Goal: Transaction & Acquisition: Book appointment/travel/reservation

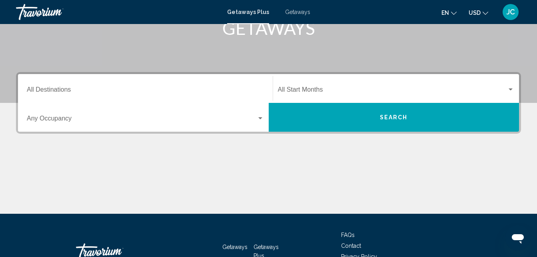
scroll to position [134, 0]
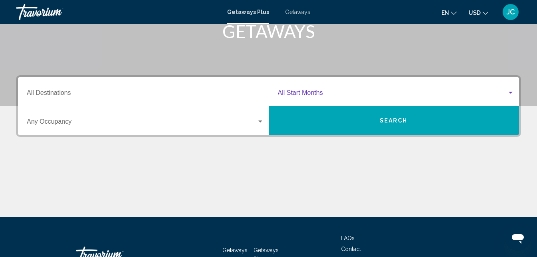
click at [510, 94] on div "Search widget" at bounding box center [510, 92] width 7 height 6
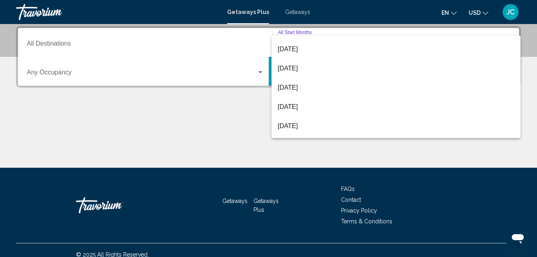
scroll to position [74, 0]
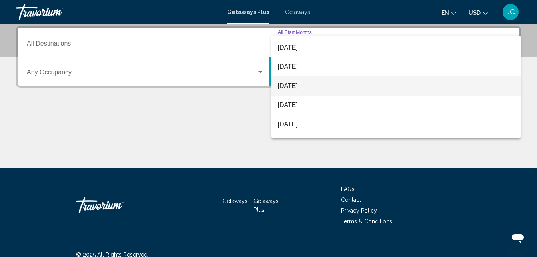
click at [303, 87] on span "January 2026" at bounding box center [396, 85] width 237 height 19
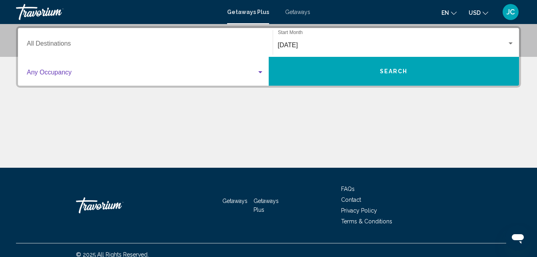
click at [259, 73] on div "Search widget" at bounding box center [260, 72] width 4 height 2
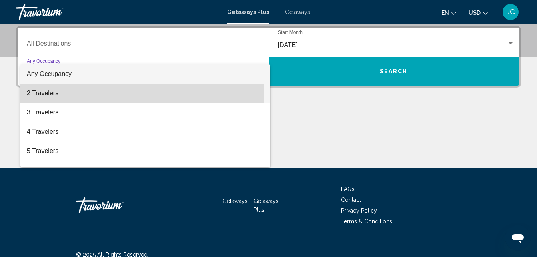
click at [38, 93] on span "2 Travelers" at bounding box center [145, 93] width 237 height 19
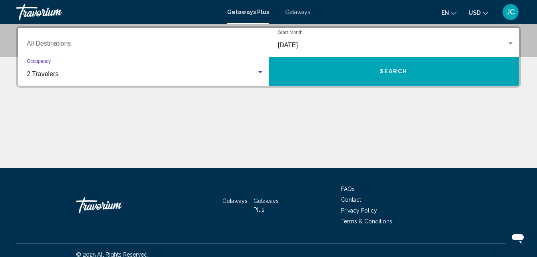
click at [47, 43] on input "Destination All Destinations" at bounding box center [145, 45] width 237 height 7
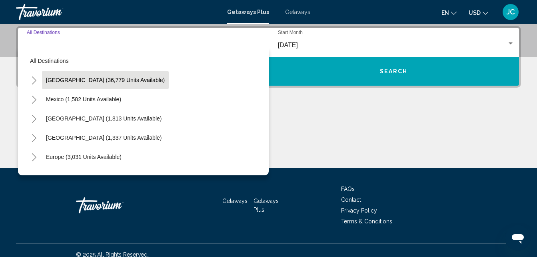
click at [68, 82] on span "United States (36,779 units available)" at bounding box center [105, 80] width 119 height 6
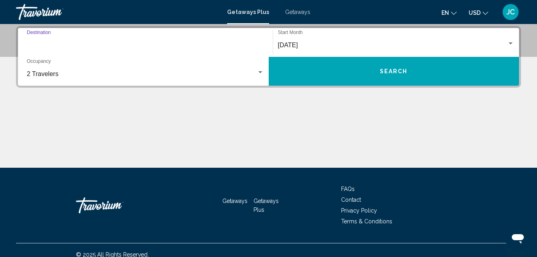
type input "**********"
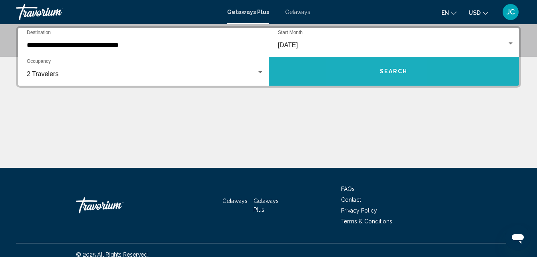
click at [372, 78] on button "Search" at bounding box center [393, 71] width 251 height 29
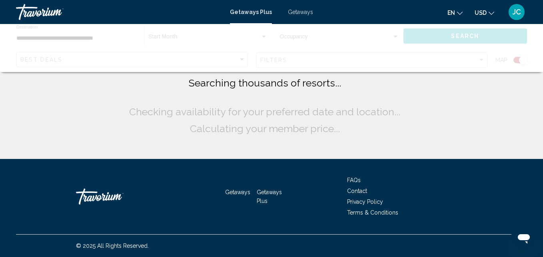
click at [372, 78] on div "Searching thousands of resorts... Checking availability for your preferred date…" at bounding box center [271, 105] width 288 height 62
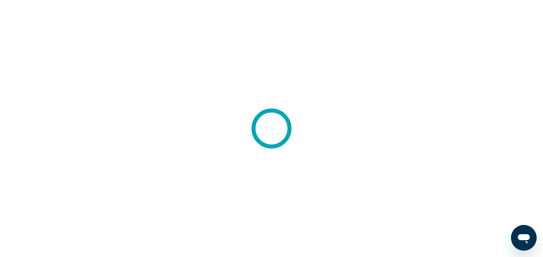
click at [46, 134] on div at bounding box center [271, 128] width 543 height 257
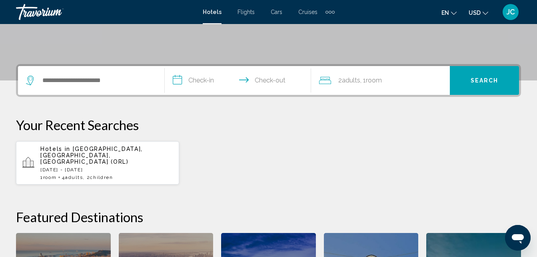
scroll to position [153, 0]
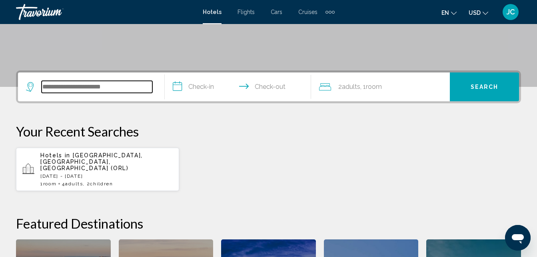
click at [102, 91] on input "Search widget" at bounding box center [97, 87] width 111 height 12
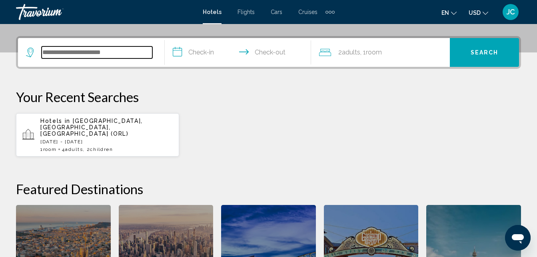
scroll to position [197, 0]
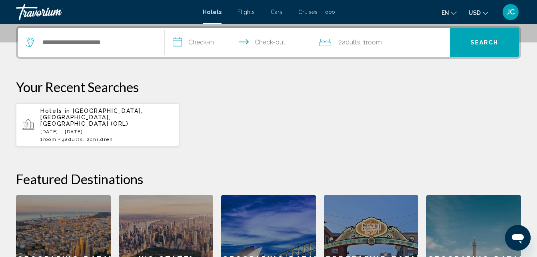
click at [102, 91] on p "Your Recent Searches" at bounding box center [268, 87] width 505 height 16
click at [54, 42] on input "Search widget" at bounding box center [97, 42] width 111 height 12
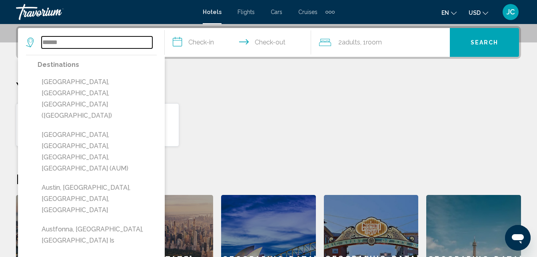
click at [54, 43] on input "******" at bounding box center [97, 42] width 111 height 12
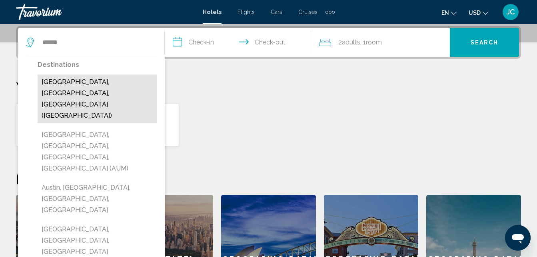
click at [84, 80] on button "[GEOGRAPHIC_DATA], [GEOGRAPHIC_DATA], [GEOGRAPHIC_DATA] ([GEOGRAPHIC_DATA])" at bounding box center [97, 98] width 119 height 49
type input "**********"
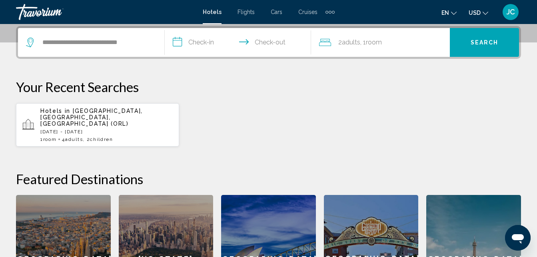
click at [179, 42] on input "**********" at bounding box center [240, 43] width 150 height 31
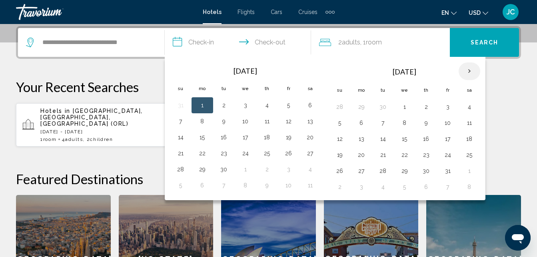
click at [468, 71] on th "Next month" at bounding box center [469, 71] width 22 height 18
click at [338, 123] on button "4" at bounding box center [339, 122] width 13 height 11
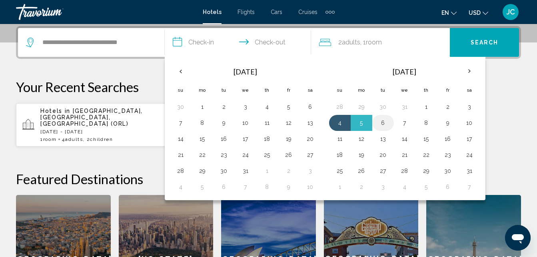
click at [382, 123] on button "6" at bounding box center [382, 122] width 13 height 11
type input "**********"
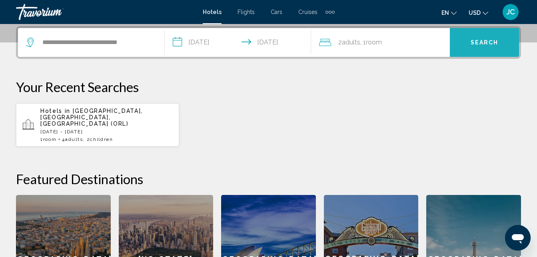
click at [480, 41] on span "Search" at bounding box center [484, 43] width 28 height 6
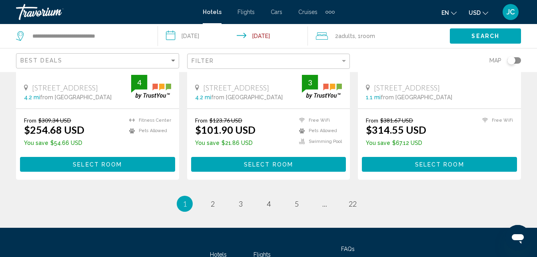
scroll to position [1153, 0]
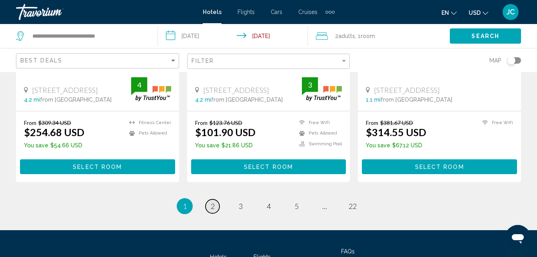
click at [211, 201] on span "2" at bounding box center [213, 205] width 4 height 9
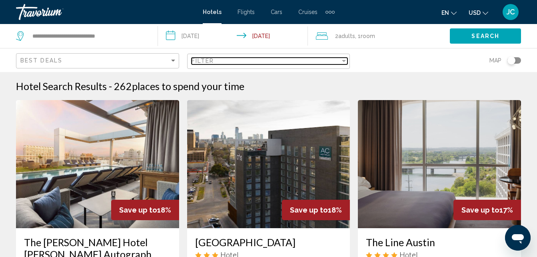
click at [343, 60] on div "Filter" at bounding box center [344, 61] width 4 height 2
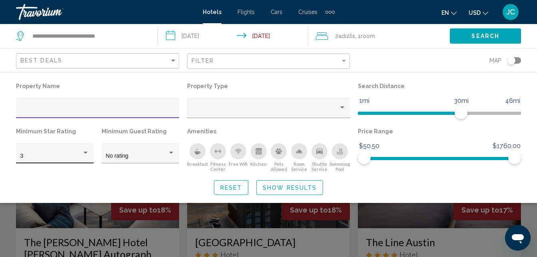
click at [85, 154] on div "Hotel Filters" at bounding box center [85, 152] width 7 height 6
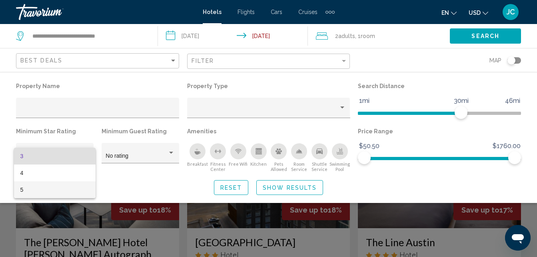
click at [26, 189] on span "5" at bounding box center [54, 189] width 69 height 17
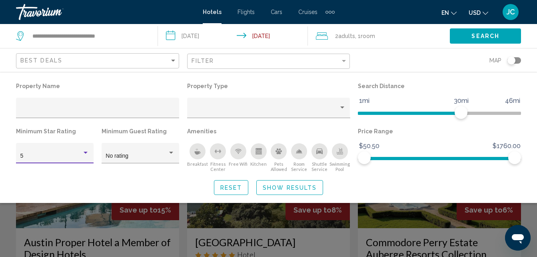
click at [490, 36] on span "Search" at bounding box center [485, 36] width 28 height 6
click at [489, 36] on span "Search" at bounding box center [485, 36] width 28 height 6
click at [519, 59] on div "Toggle map" at bounding box center [514, 60] width 14 height 6
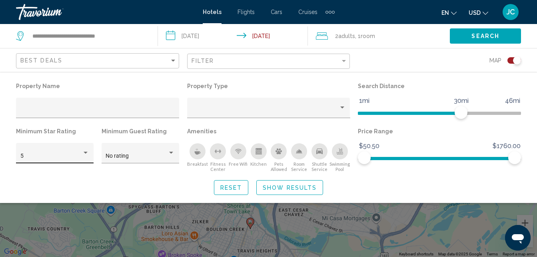
click at [84, 152] on div "Hotel Filters" at bounding box center [86, 152] width 4 height 2
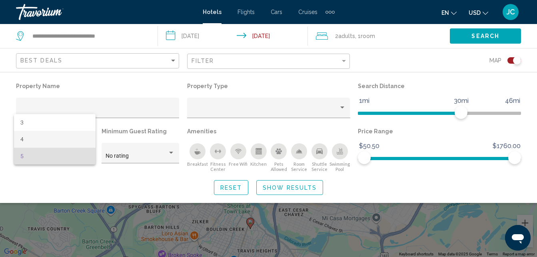
click at [30, 137] on span "4" at bounding box center [54, 139] width 69 height 17
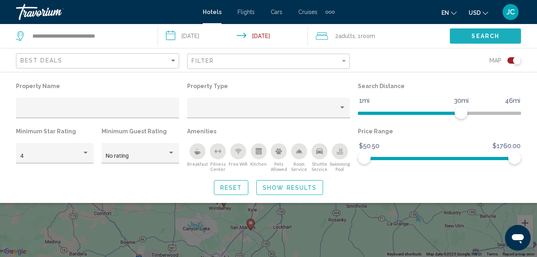
click at [491, 36] on span "Search" at bounding box center [485, 36] width 28 height 6
click at [95, 118] on div "Hotel Filters" at bounding box center [97, 111] width 163 height 28
click at [84, 150] on div "Hotel Filters" at bounding box center [85, 152] width 7 height 6
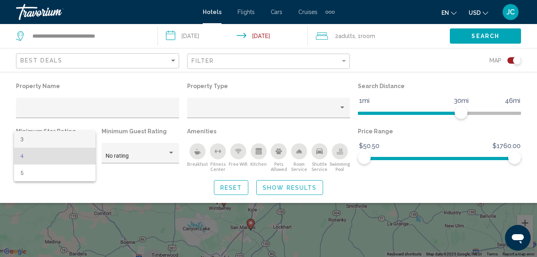
click at [36, 137] on span "3" at bounding box center [54, 139] width 69 height 17
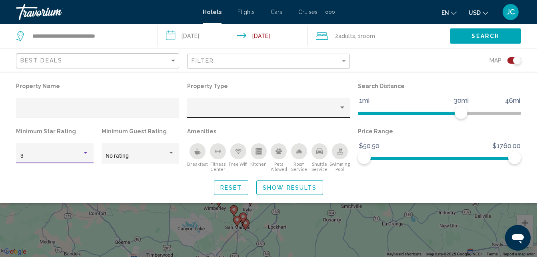
click at [341, 106] on div "Property type" at bounding box center [341, 107] width 7 height 6
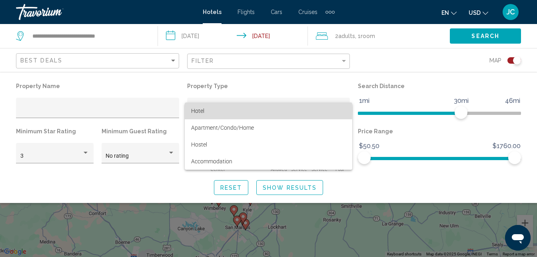
click at [205, 111] on span "Hotel" at bounding box center [268, 110] width 155 height 17
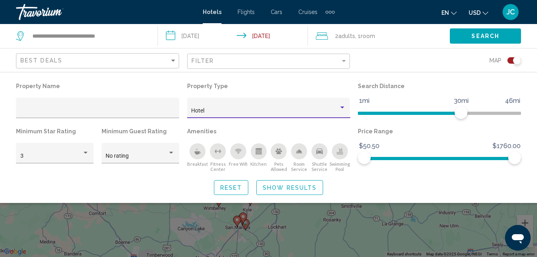
click at [489, 34] on span "Search" at bounding box center [485, 36] width 28 height 6
click at [506, 60] on button "Toggle map" at bounding box center [511, 60] width 20 height 7
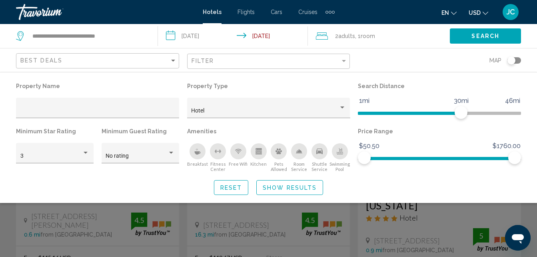
scroll to position [58, 0]
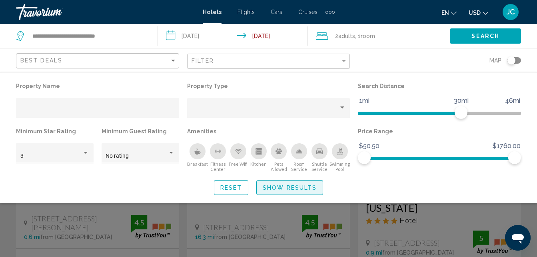
click at [295, 189] on span "Show Results" at bounding box center [289, 187] width 54 height 6
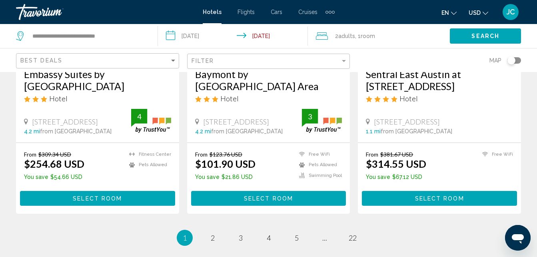
scroll to position [1175, 0]
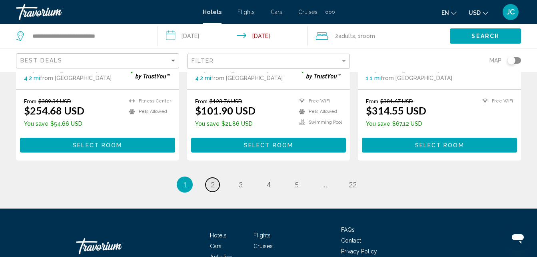
click at [214, 180] on span "2" at bounding box center [213, 184] width 4 height 9
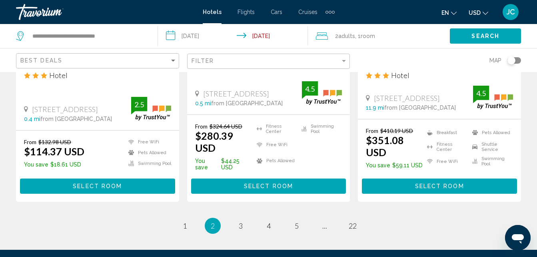
scroll to position [1154, 0]
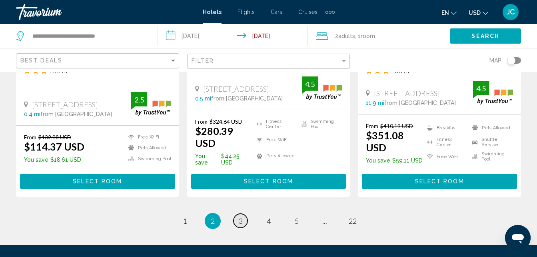
click at [241, 216] on span "3" at bounding box center [241, 220] width 4 height 9
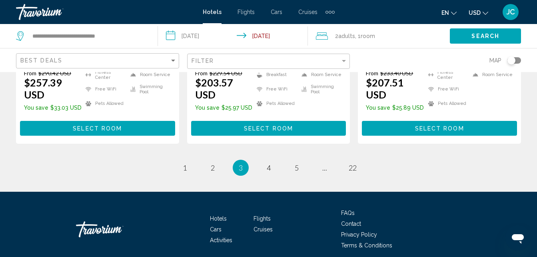
scroll to position [1185, 0]
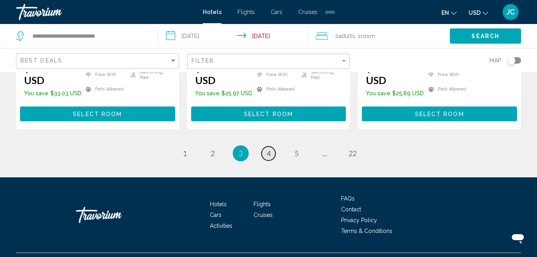
click at [266, 149] on span "4" at bounding box center [268, 153] width 4 height 9
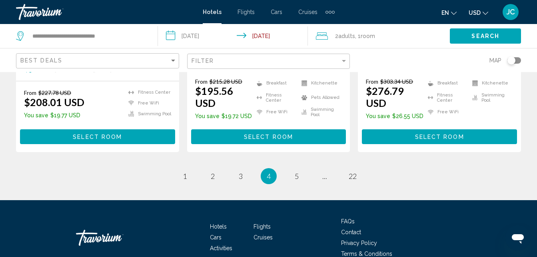
scroll to position [1226, 0]
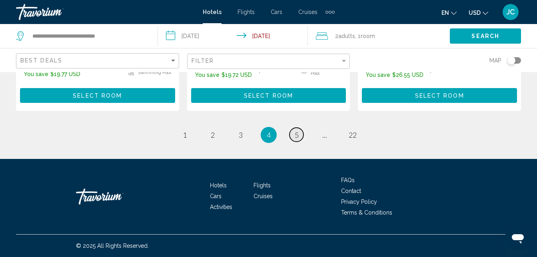
click at [299, 134] on link "page 5" at bounding box center [296, 134] width 14 height 14
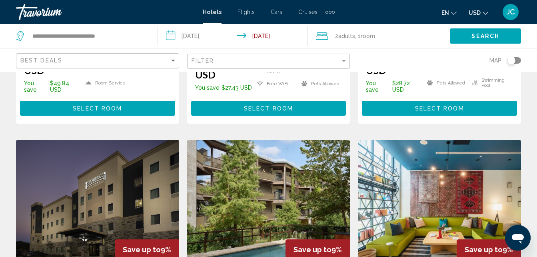
scroll to position [292, 0]
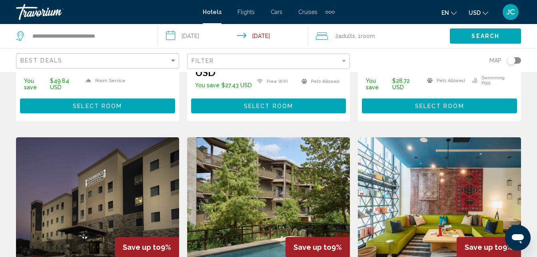
click at [518, 60] on div "Toggle map" at bounding box center [514, 60] width 14 height 6
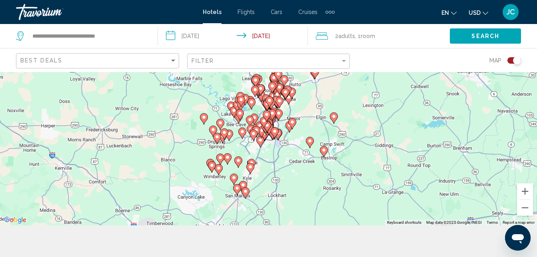
scroll to position [35, 0]
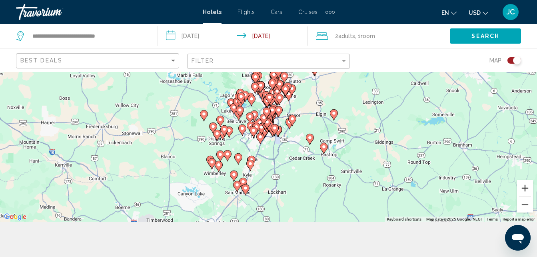
click at [525, 186] on button "Zoom in" at bounding box center [525, 188] width 16 height 16
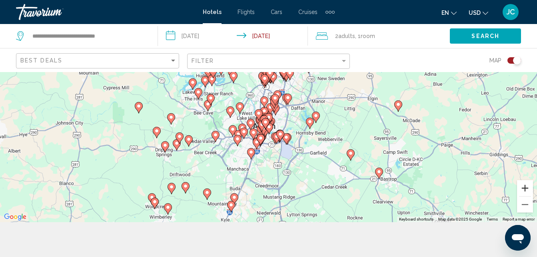
click at [525, 186] on button "Zoom in" at bounding box center [525, 188] width 16 height 16
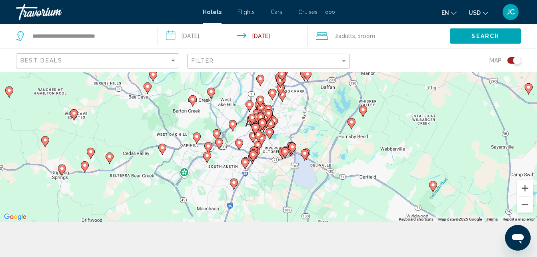
click at [524, 187] on button "Zoom in" at bounding box center [525, 188] width 16 height 16
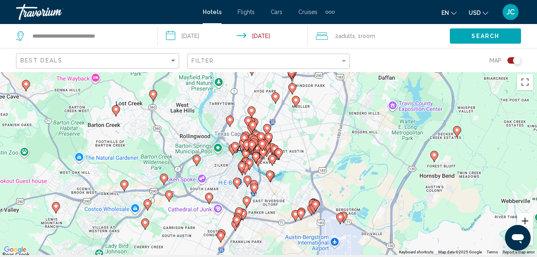
scroll to position [0, 0]
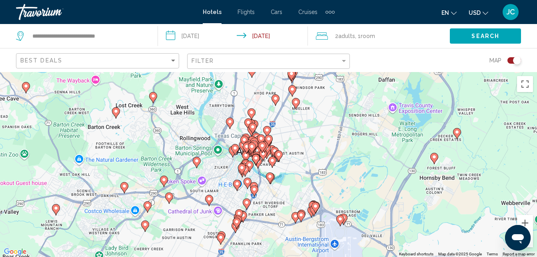
click at [92, 238] on div "To activate drag with keyboard, press Alt + Enter. Once in keyboard drag state,…" at bounding box center [268, 164] width 537 height 185
click at [370, 170] on div "To activate drag with keyboard, press Alt + Enter. Once in keyboard drag state,…" at bounding box center [268, 164] width 537 height 185
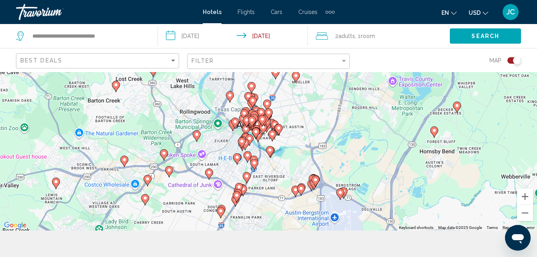
scroll to position [28, 0]
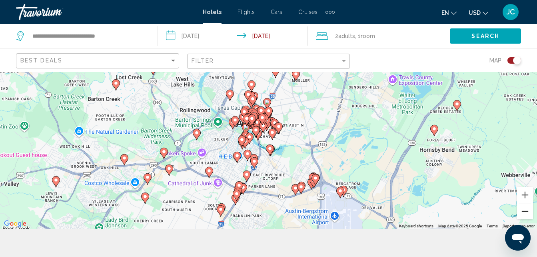
click at [523, 212] on button "Zoom out" at bounding box center [525, 211] width 16 height 16
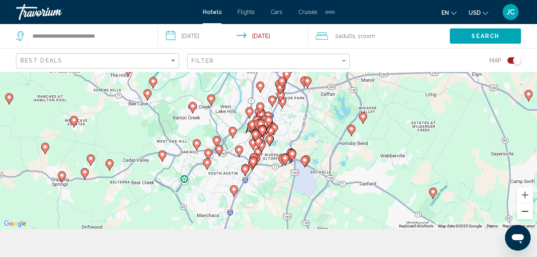
click at [523, 212] on button "Zoom out" at bounding box center [525, 211] width 16 height 16
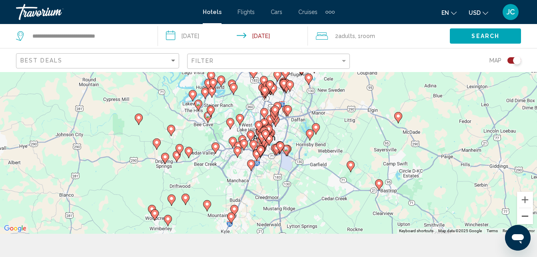
scroll to position [0, 0]
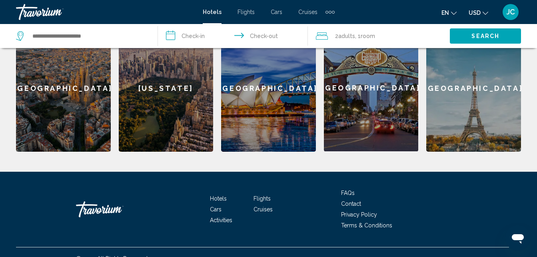
scroll to position [249, 0]
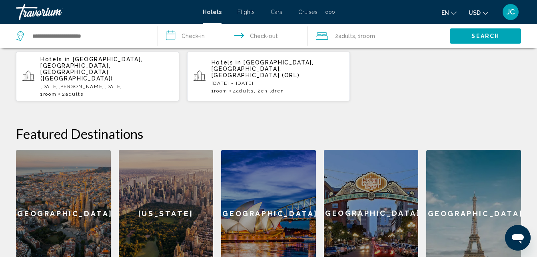
click at [519, 149] on div "Paris" at bounding box center [473, 212] width 95 height 127
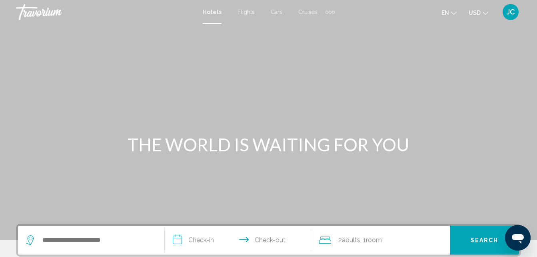
click at [277, 10] on span "Cars" at bounding box center [276, 12] width 12 height 6
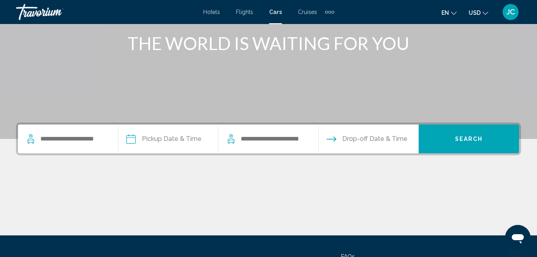
scroll to position [177, 0]
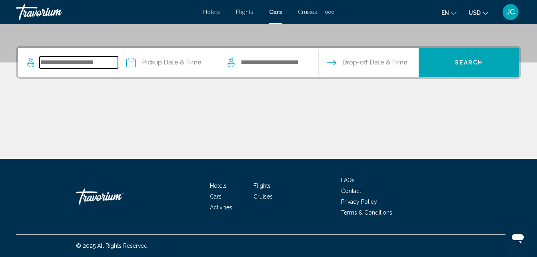
click at [62, 61] on input "Search widget" at bounding box center [79, 62] width 78 height 12
type input "*"
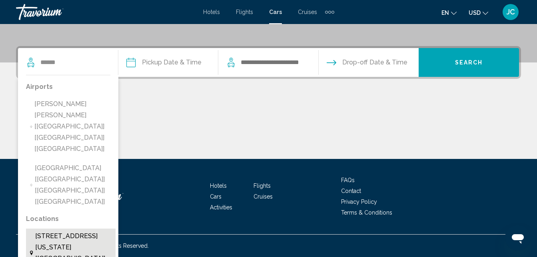
click at [68, 230] on span "[STREET_ADDRESS][US_STATE] [[GEOGRAPHIC_DATA]] [[GEOGRAPHIC_DATA]]" at bounding box center [73, 252] width 76 height 45
type input "**********"
